Goal: Communication & Community: Answer question/provide support

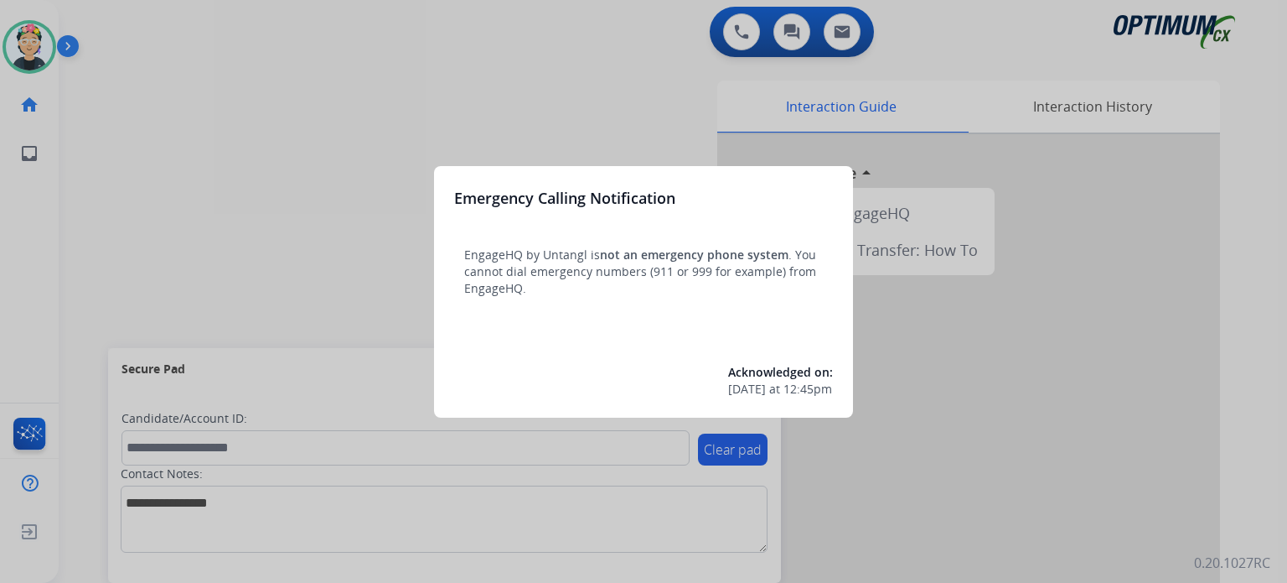
click at [37, 49] on div at bounding box center [643, 291] width 1287 height 583
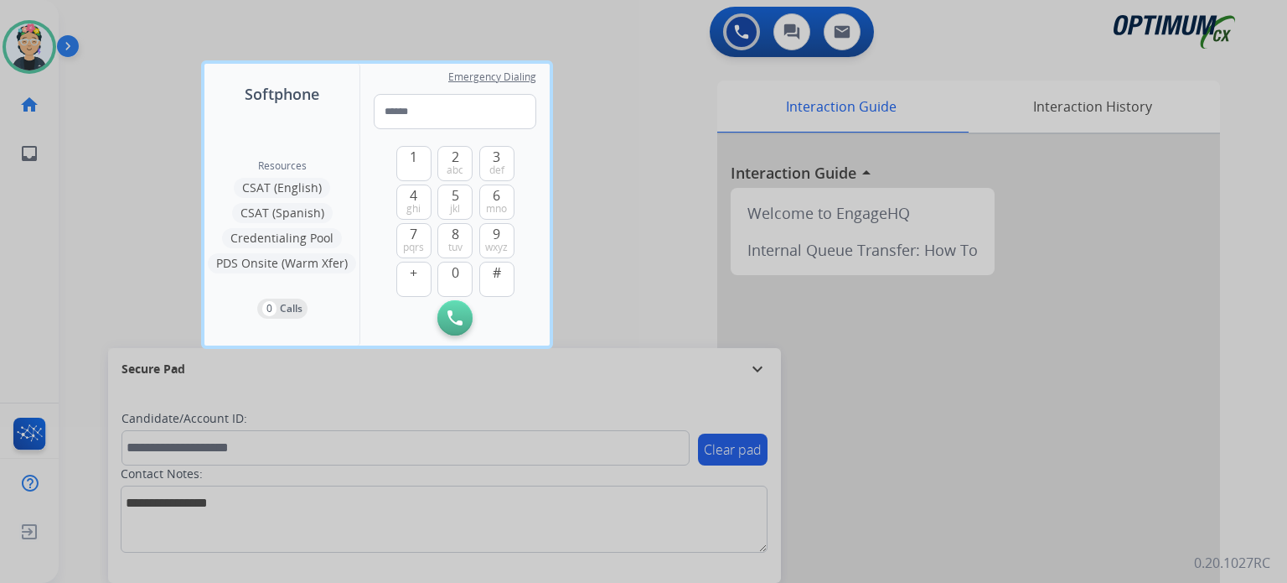
click at [37, 49] on div at bounding box center [643, 291] width 1287 height 583
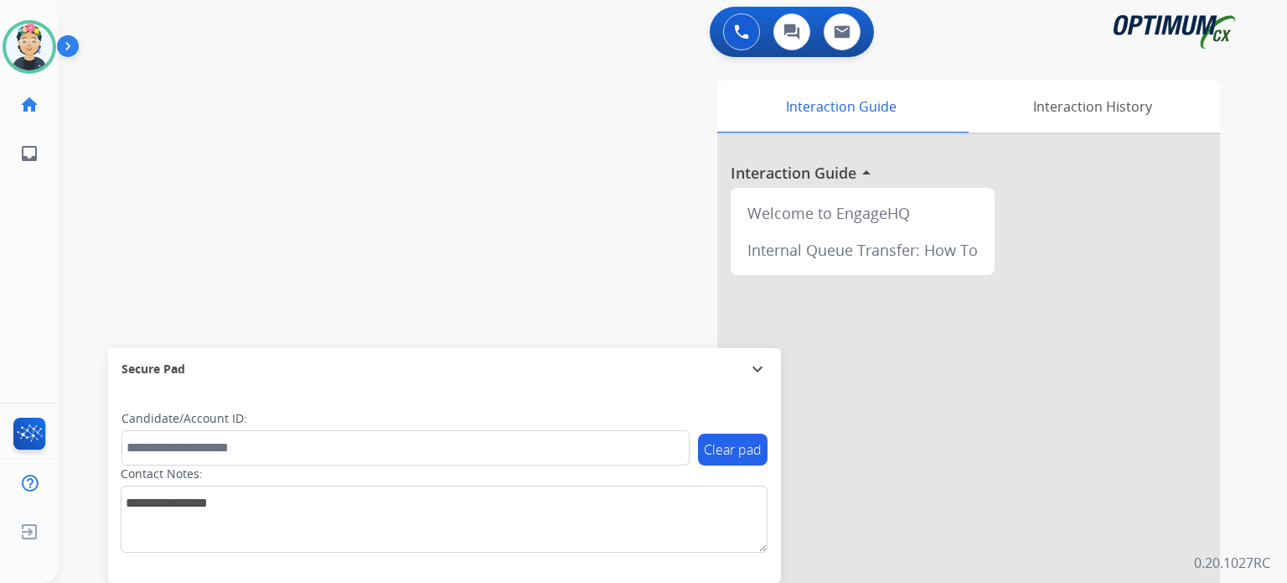
click at [37, 49] on img at bounding box center [29, 46] width 47 height 47
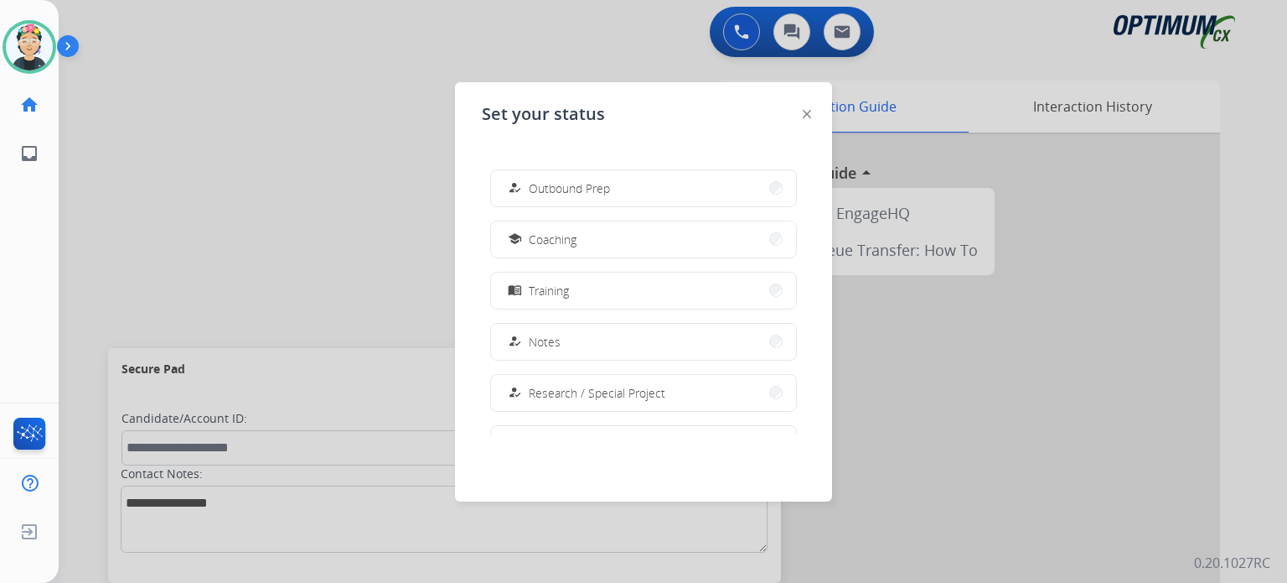
scroll to position [417, 0]
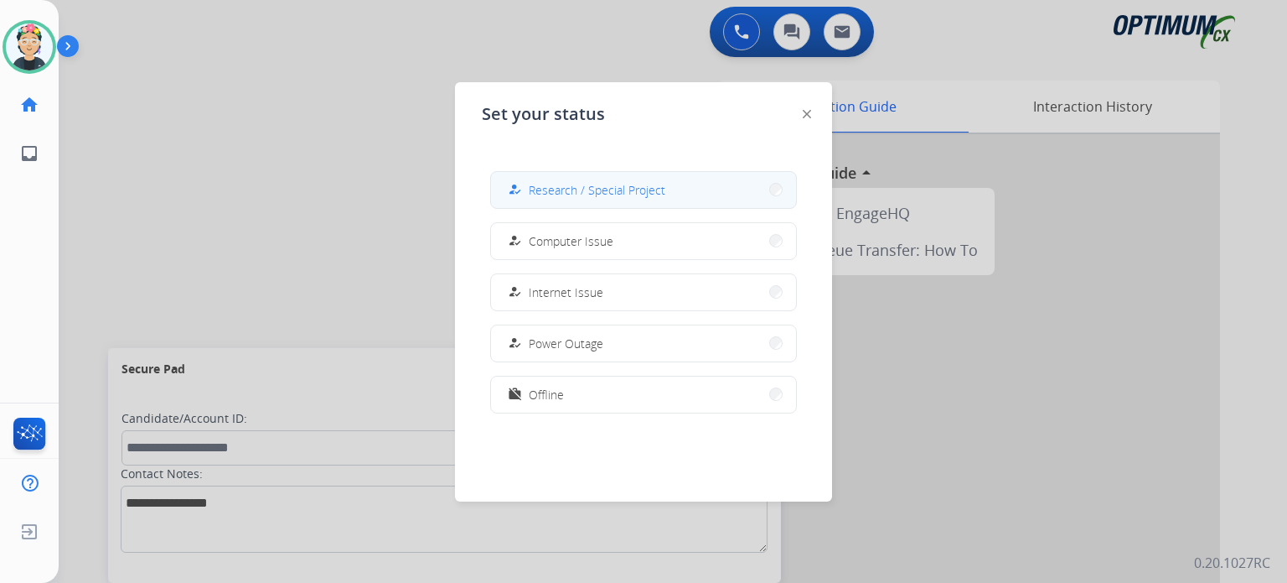
click at [585, 192] on span "Research / Special Project" at bounding box center [597, 190] width 137 height 18
